Goal: Communication & Community: Share content

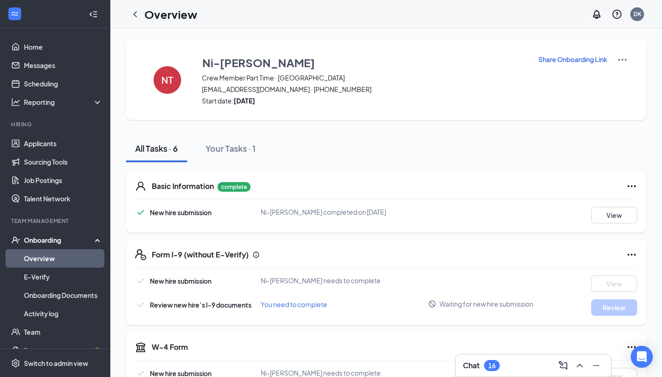
click at [576, 60] on p "Share Onboarding Link" at bounding box center [573, 59] width 69 height 9
type textarea "Hi Ni-Asia, This is a gentle reminder to complete your onboarding before your f…"
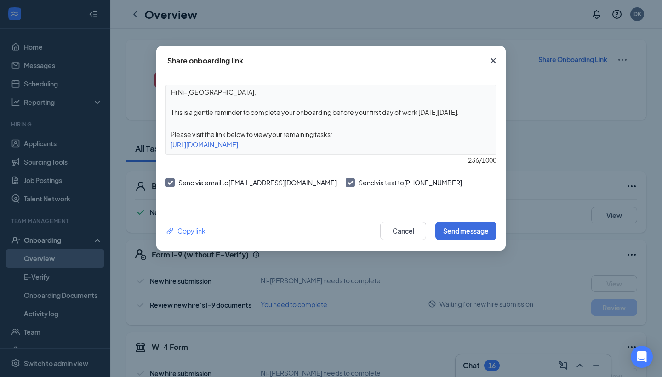
drag, startPoint x: 410, startPoint y: 146, endPoint x: 167, endPoint y: 137, distance: 243.5
click at [167, 137] on div "Hi Ni-Asia, This is a gentle reminder to complete your onboarding before your f…" at bounding box center [331, 120] width 331 height 70
copy div "Please visit the link below to view your remaining tasks: [URL][DOMAIN_NAME]"
click at [493, 61] on icon "Cross" at bounding box center [494, 61] width 6 height 6
drag, startPoint x: 172, startPoint y: 133, endPoint x: 388, endPoint y: 157, distance: 217.5
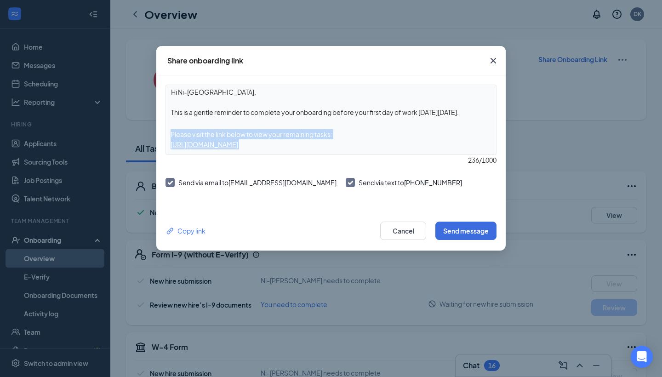
click at [388, 157] on div "Hi Ni-[GEOGRAPHIC_DATA], This is a gentle reminder to complete your onboarding …" at bounding box center [331, 125] width 331 height 81
copy div "Please visit the link below to view your remaining tasks: [URL][DOMAIN_NAME]"
click at [335, 207] on div "Hi Ni-[GEOGRAPHIC_DATA], This is a gentle reminder to complete your onboarding …" at bounding box center [331, 143] width 350 height 136
click at [195, 230] on div "Copy link" at bounding box center [186, 231] width 40 height 10
click at [494, 59] on icon "Cross" at bounding box center [493, 60] width 11 height 11
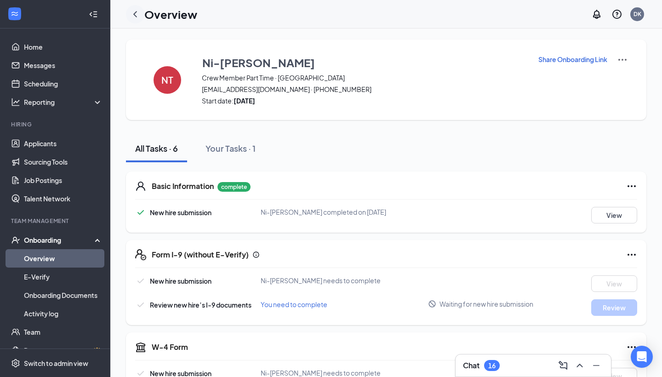
click at [133, 15] on icon "ChevronLeft" at bounding box center [135, 14] width 11 height 11
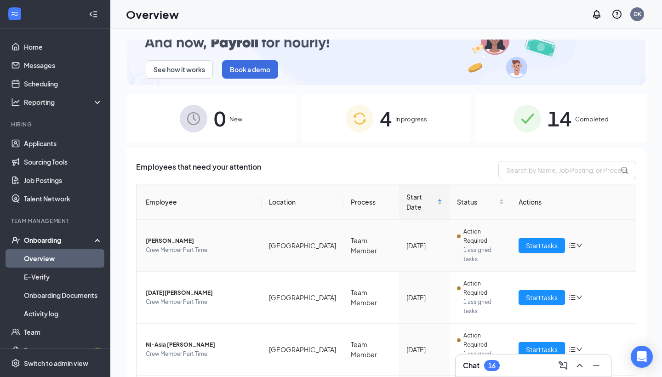
scroll to position [27, 0]
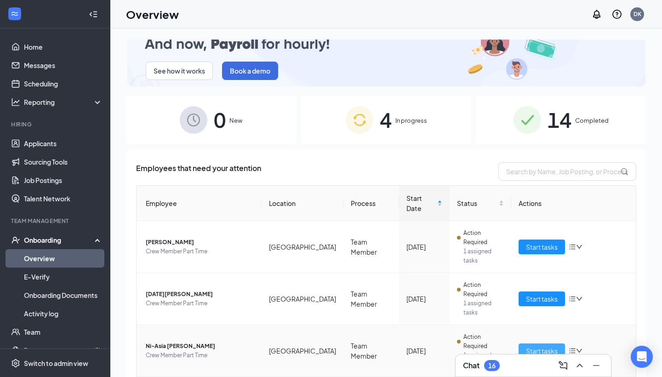
click at [536, 346] on span "Start tasks" at bounding box center [542, 351] width 32 height 10
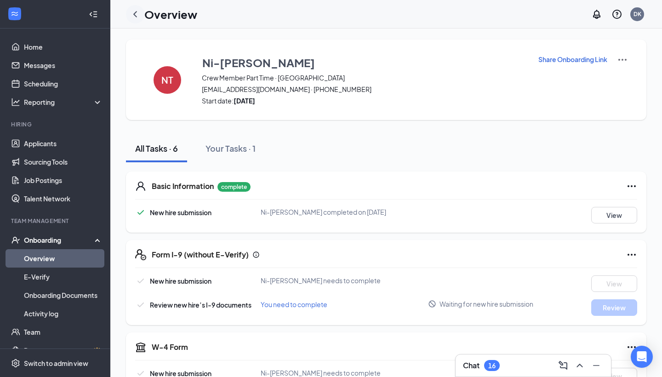
click at [133, 15] on icon "ChevronLeft" at bounding box center [135, 14] width 11 height 11
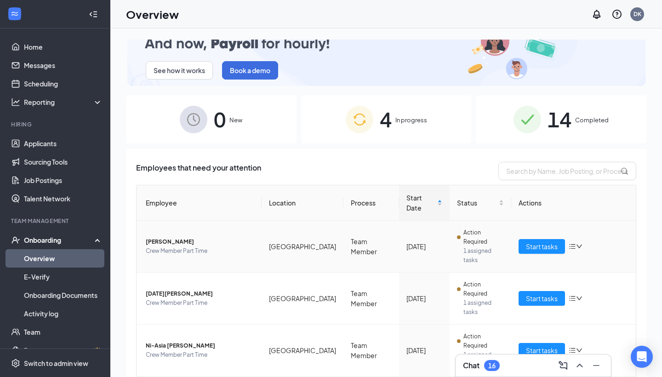
scroll to position [27, 0]
click at [247, 299] on span "Crew Member Part Time" at bounding box center [200, 303] width 109 height 9
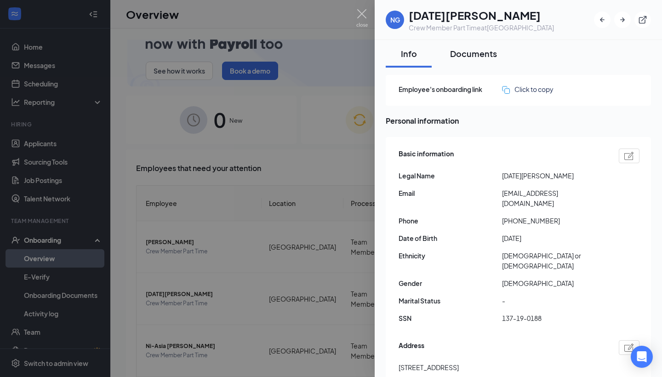
click at [473, 55] on div "Documents" at bounding box center [473, 54] width 47 height 12
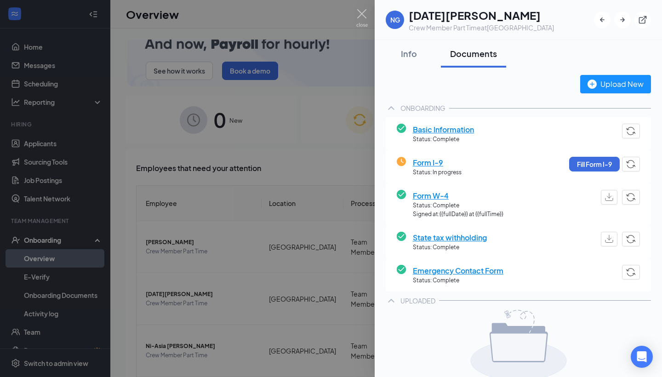
click at [463, 131] on span "Basic Information" at bounding box center [443, 130] width 61 height 12
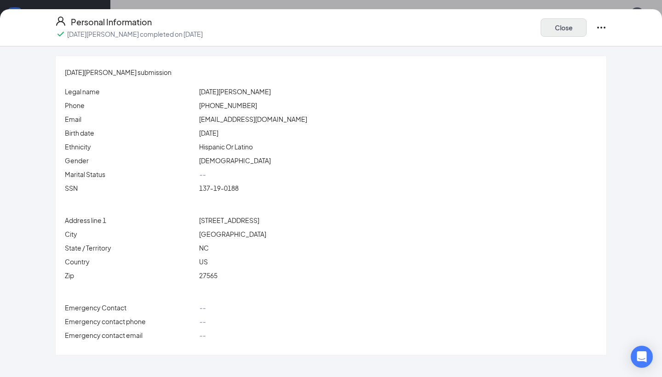
click at [565, 28] on button "Close" at bounding box center [564, 27] width 46 height 18
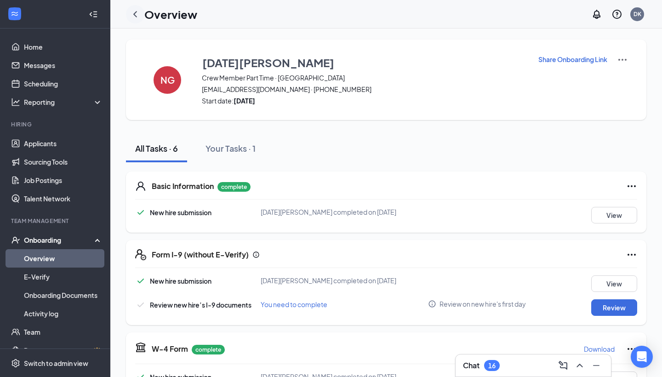
click at [134, 16] on icon "ChevronLeft" at bounding box center [135, 14] width 11 height 11
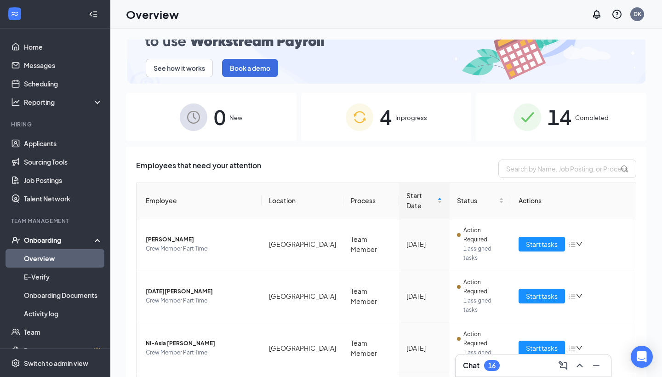
scroll to position [27, 0]
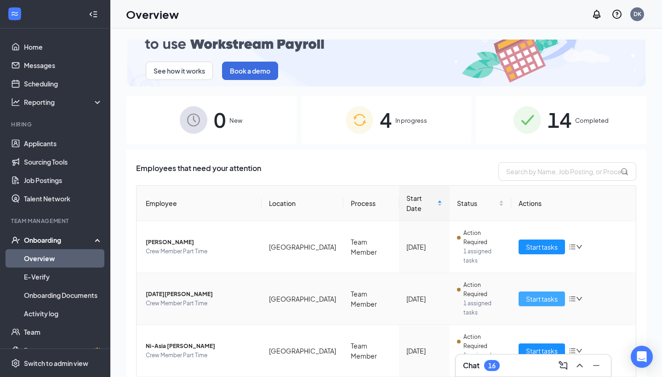
click at [534, 294] on span "Start tasks" at bounding box center [542, 299] width 32 height 10
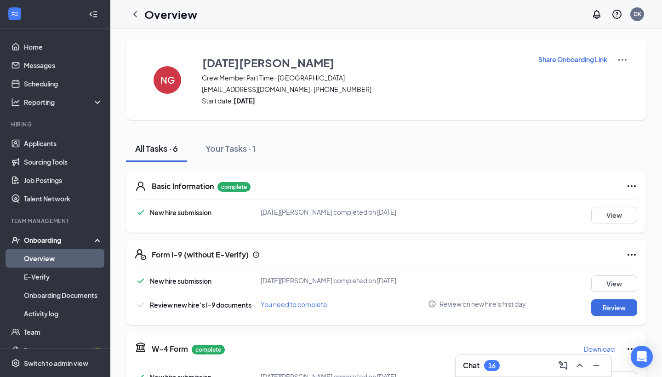
click at [562, 60] on p "Share Onboarding Link" at bounding box center [573, 59] width 69 height 9
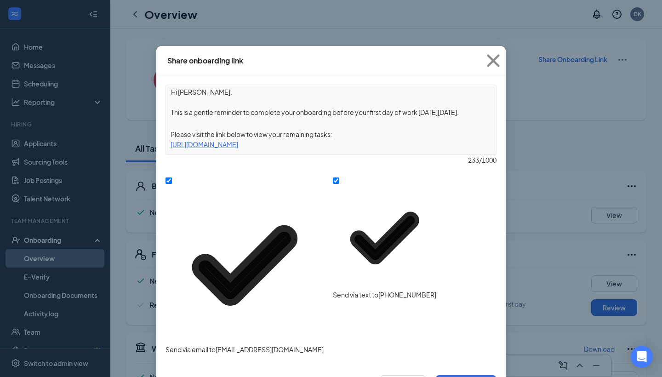
click at [207, 93] on textarea "Hi [PERSON_NAME], This is a gentle reminder to complete your onboarding before …" at bounding box center [331, 102] width 330 height 34
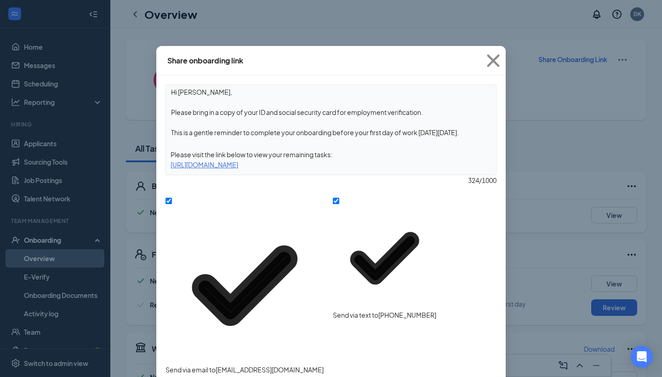
drag, startPoint x: 172, startPoint y: 130, endPoint x: 520, endPoint y: 138, distance: 348.3
click at [520, 139] on div "Share onboarding link Hi [PERSON_NAME], Please bring in a copy of your ID and s…" at bounding box center [331, 188] width 662 height 377
type textarea "Hi [PERSON_NAME], Please bring in a copy of your ID and social security card fo…"
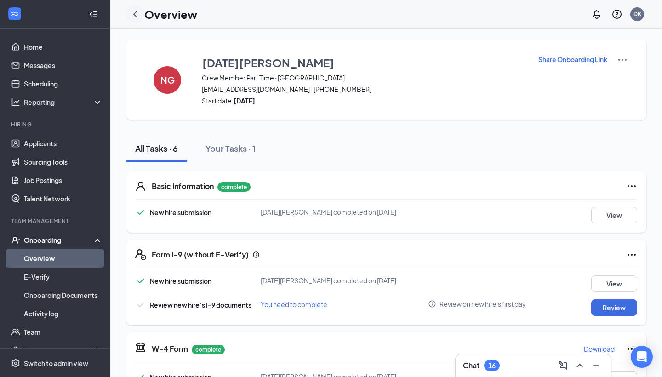
click at [136, 15] on icon "ChevronLeft" at bounding box center [135, 14] width 11 height 11
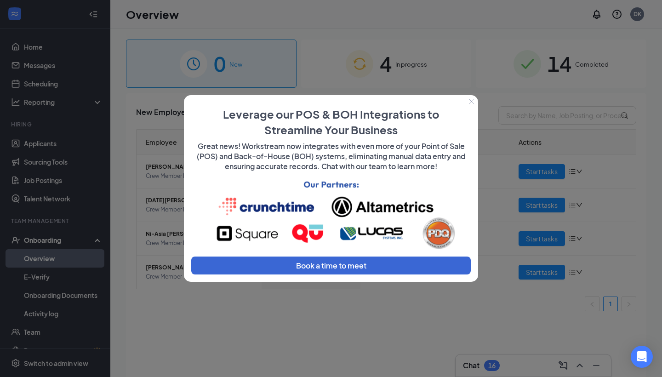
click at [473, 102] on icon "Close" at bounding box center [472, 102] width 6 height 6
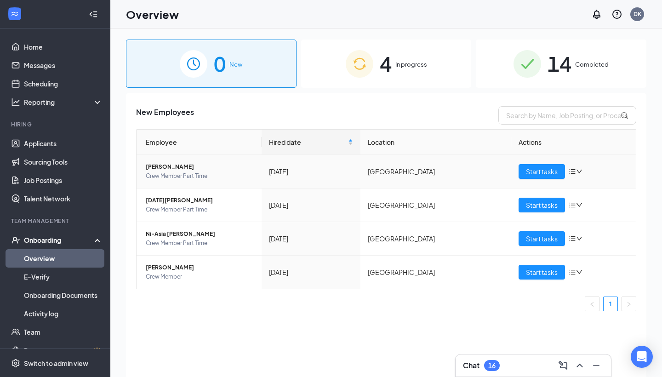
click at [189, 167] on span "[PERSON_NAME]" at bounding box center [200, 166] width 109 height 9
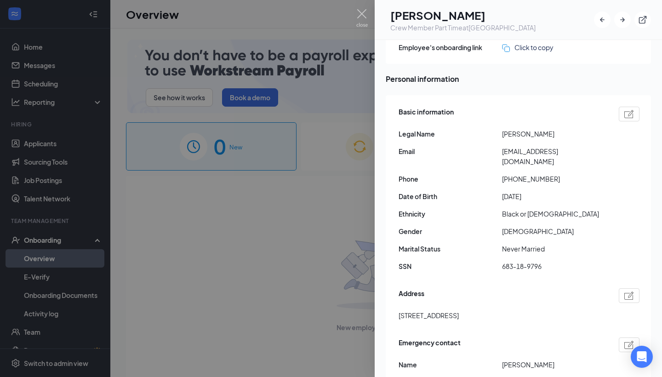
scroll to position [43, 0]
drag, startPoint x: 501, startPoint y: 152, endPoint x: 593, endPoint y: 158, distance: 91.8
click at [593, 158] on div "Basic information Legal Name [PERSON_NAME] Email [EMAIL_ADDRESS][DOMAIN_NAME] P…" at bounding box center [519, 191] width 241 height 174
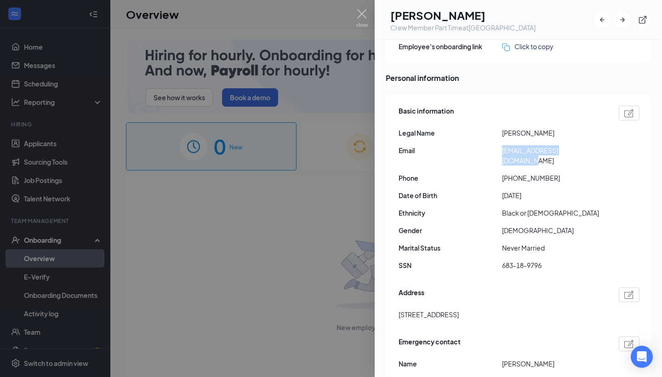
click at [593, 158] on div "Basic information Legal Name [PERSON_NAME] Email [EMAIL_ADDRESS][DOMAIN_NAME] P…" at bounding box center [519, 191] width 241 height 174
drag, startPoint x: 589, startPoint y: 150, endPoint x: 504, endPoint y: 149, distance: 85.6
click at [504, 149] on span "[EMAIL_ADDRESS][DOMAIN_NAME]" at bounding box center [554, 155] width 104 height 20
copy span "[EMAIL_ADDRESS][DOMAIN_NAME]"
